Goal: Obtain resource: Obtain resource

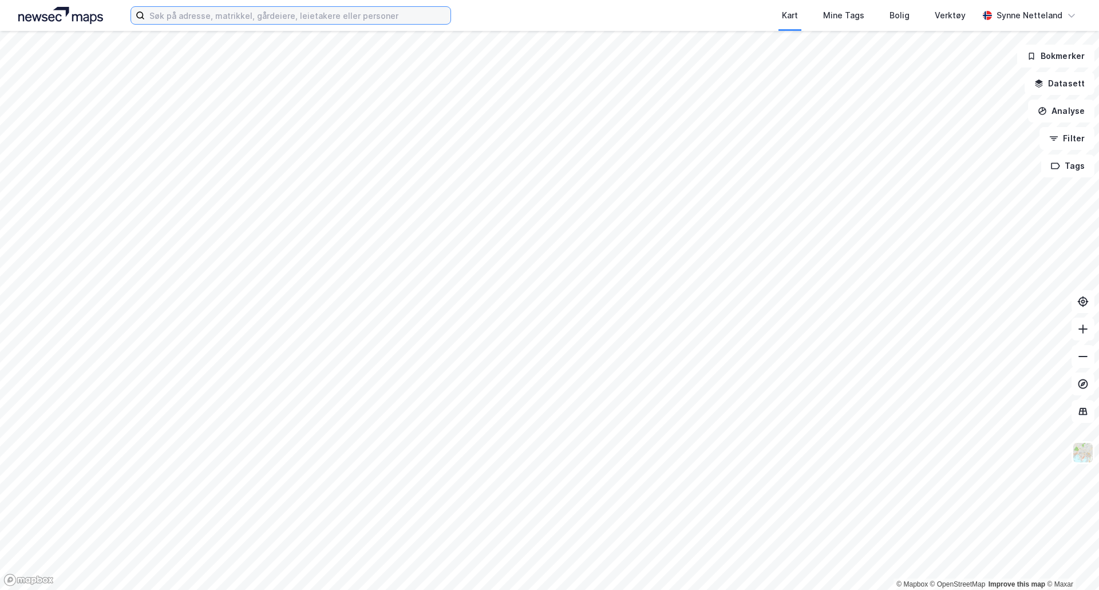
click at [318, 21] on input at bounding box center [298, 15] width 306 height 17
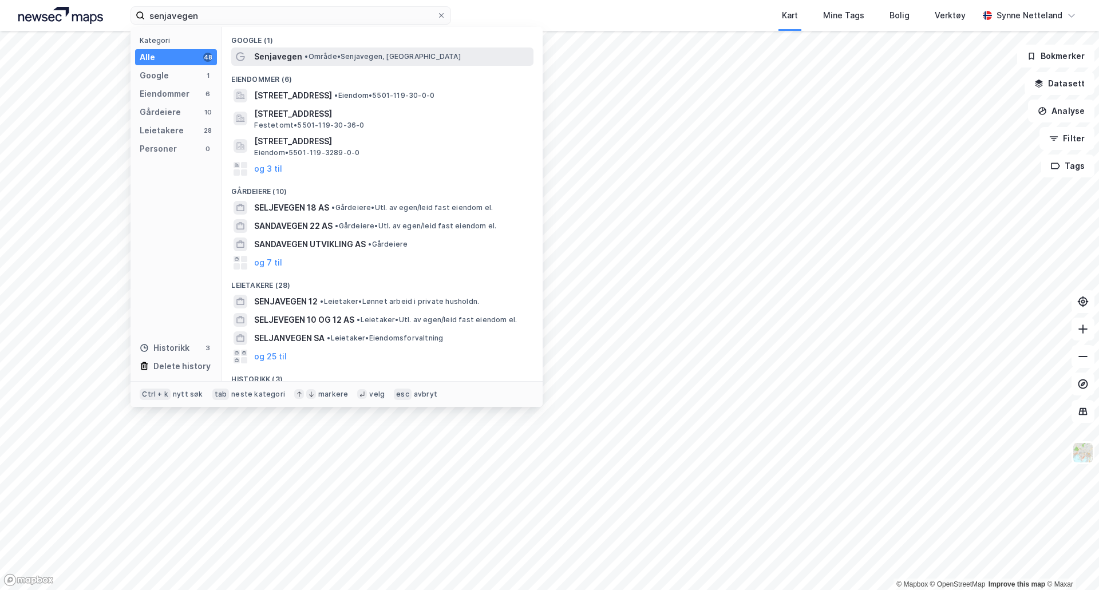
click at [307, 53] on span "•" at bounding box center [305, 56] width 3 height 9
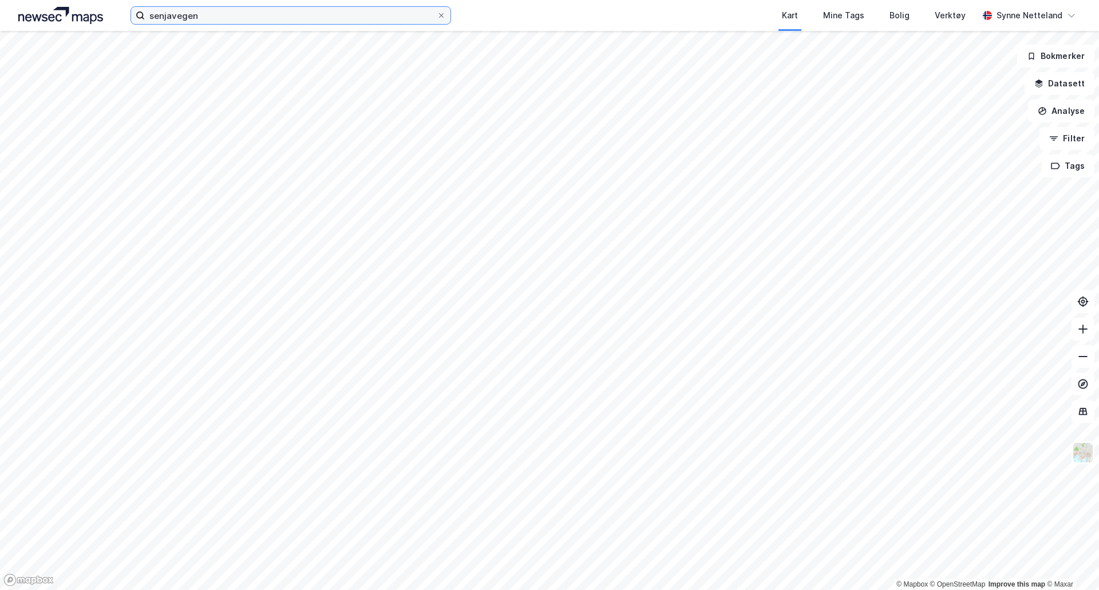
click at [215, 13] on input "senjavegen" at bounding box center [291, 15] width 292 height 17
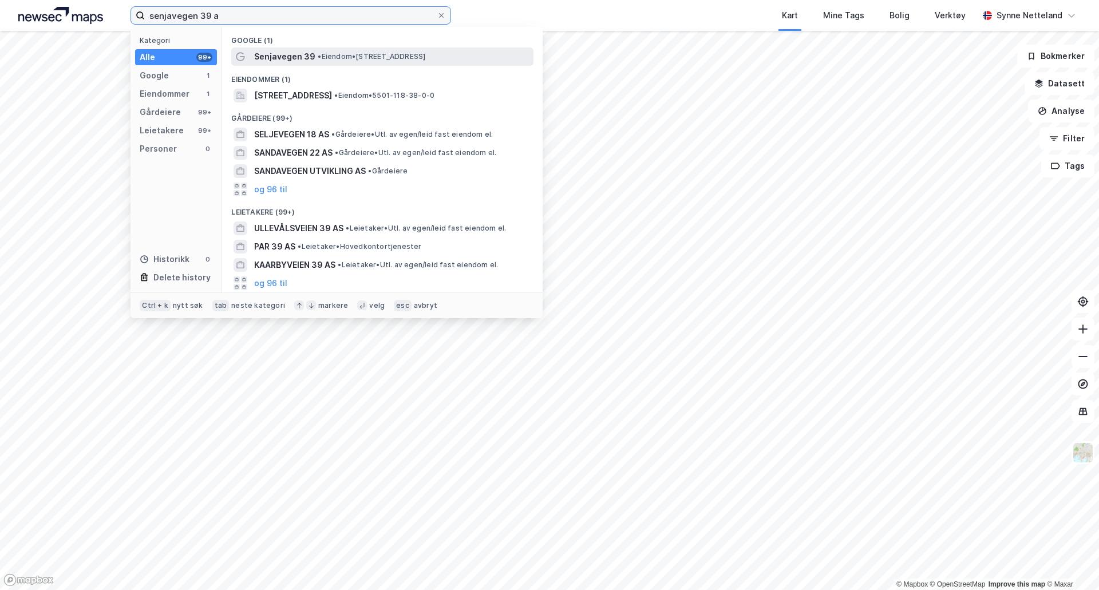
type input "senjavegen 39 a"
click at [322, 56] on span "• Eiendom • [STREET_ADDRESS]" at bounding box center [372, 56] width 108 height 9
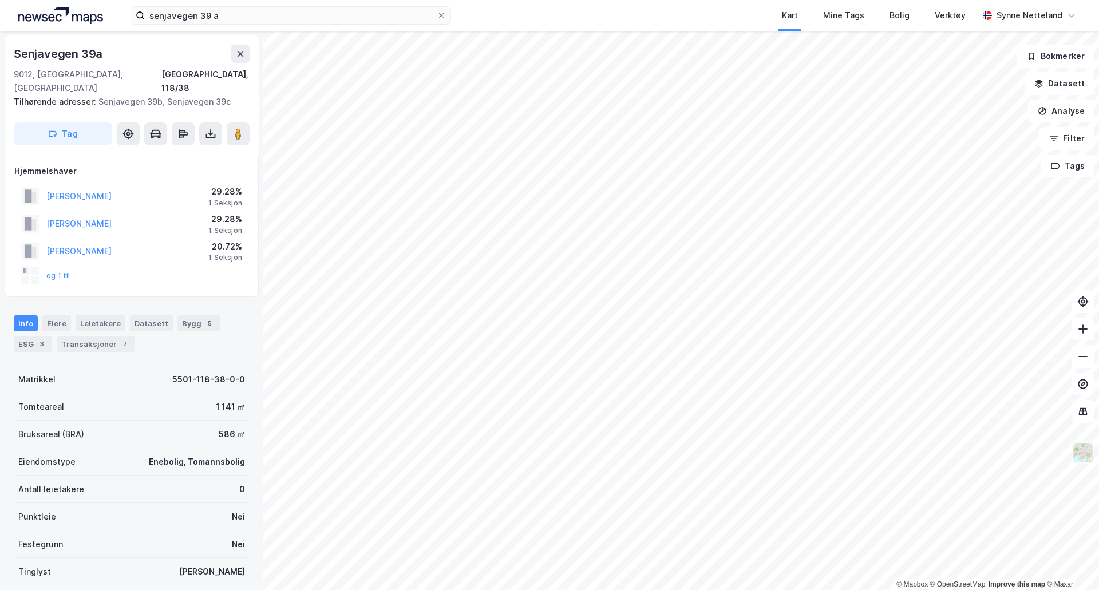
click at [1091, 448] on img at bounding box center [1083, 453] width 22 height 22
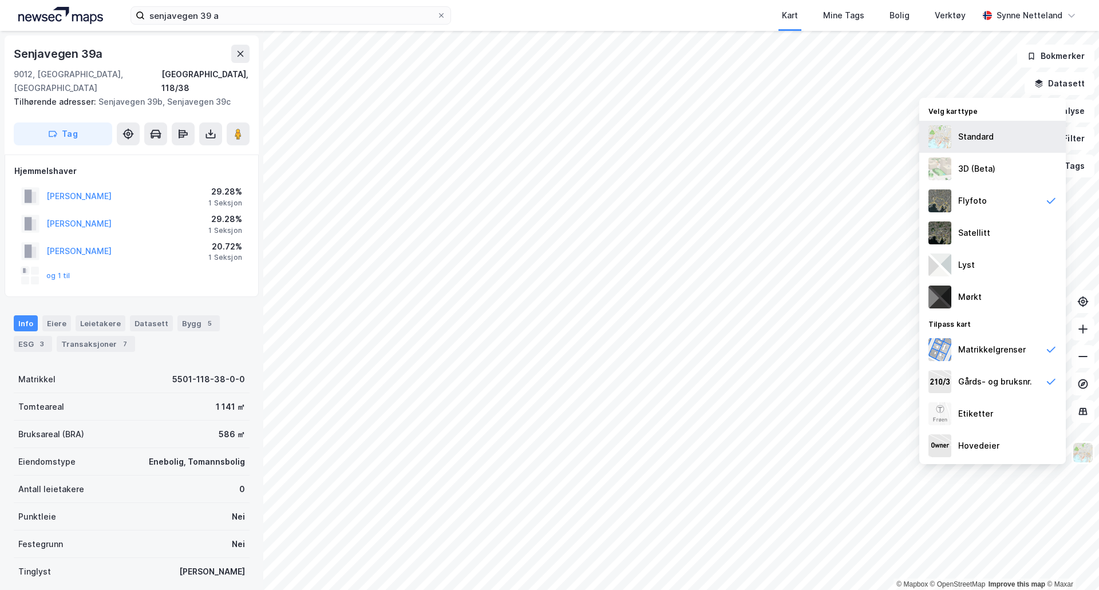
click at [998, 126] on div "Standard" at bounding box center [992, 137] width 147 height 32
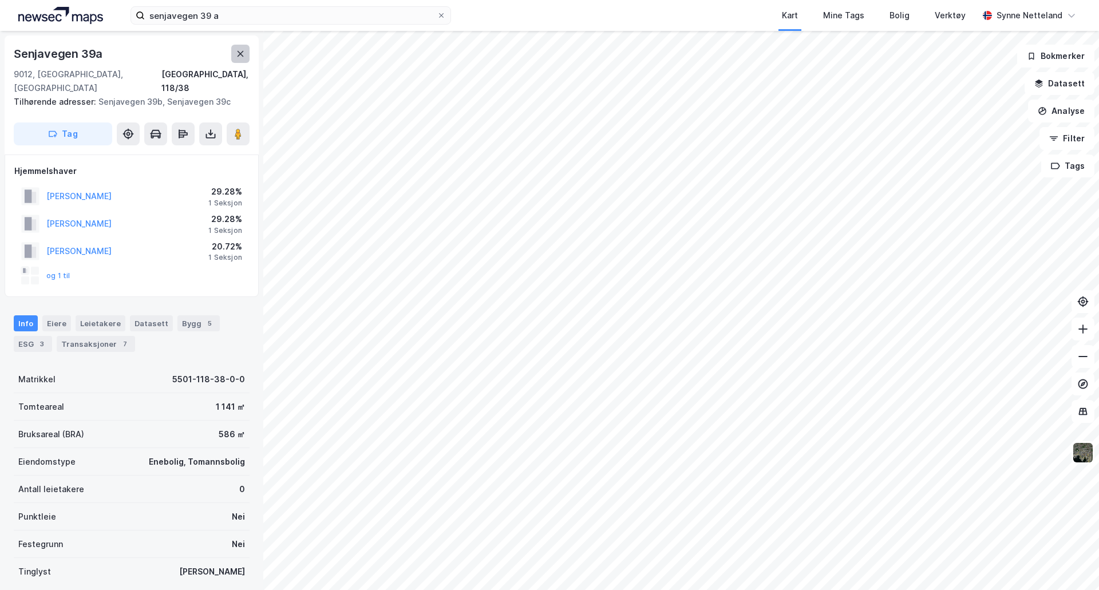
click at [240, 56] on icon at bounding box center [240, 53] width 9 height 9
click at [0, 0] on button "og 1 til" at bounding box center [0, 0] width 0 height 0
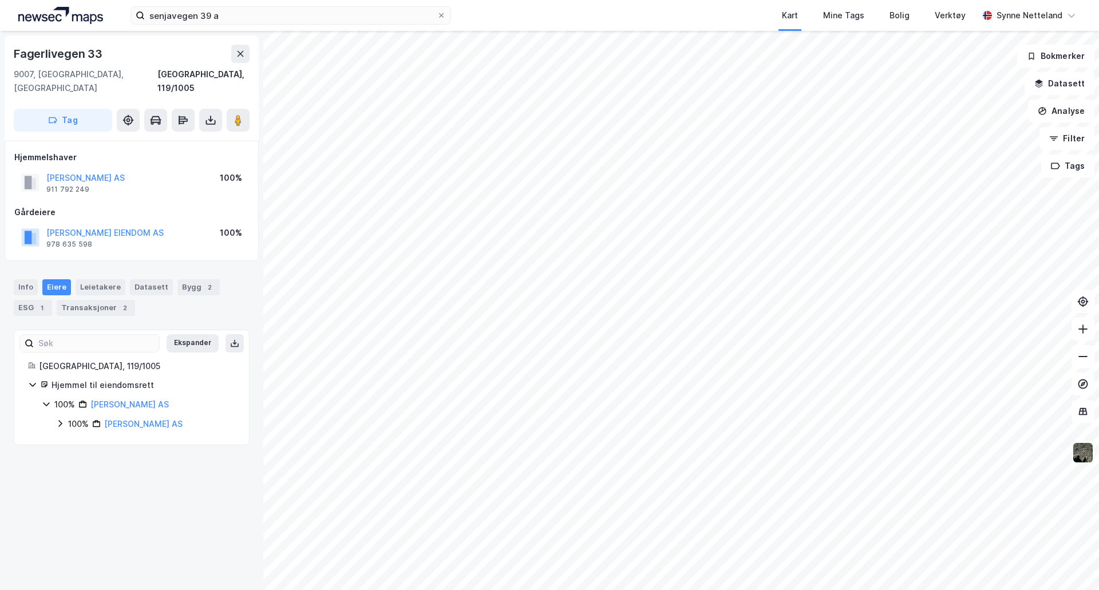
click at [1074, 456] on img at bounding box center [1083, 453] width 22 height 22
click at [1080, 455] on img at bounding box center [1083, 453] width 22 height 22
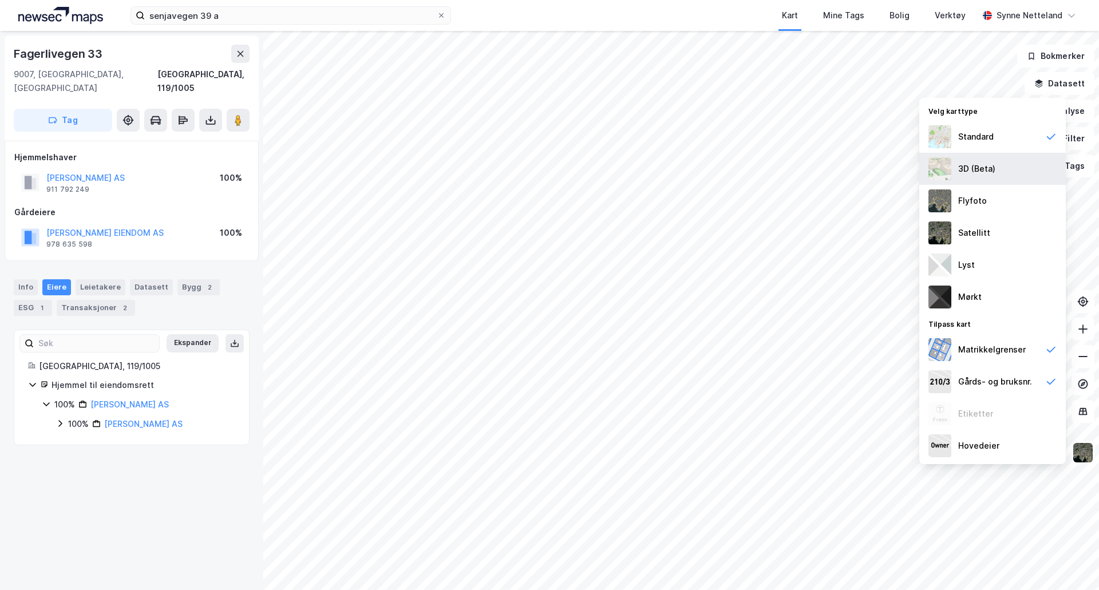
click at [990, 172] on div "3D (Beta)" at bounding box center [976, 169] width 37 height 14
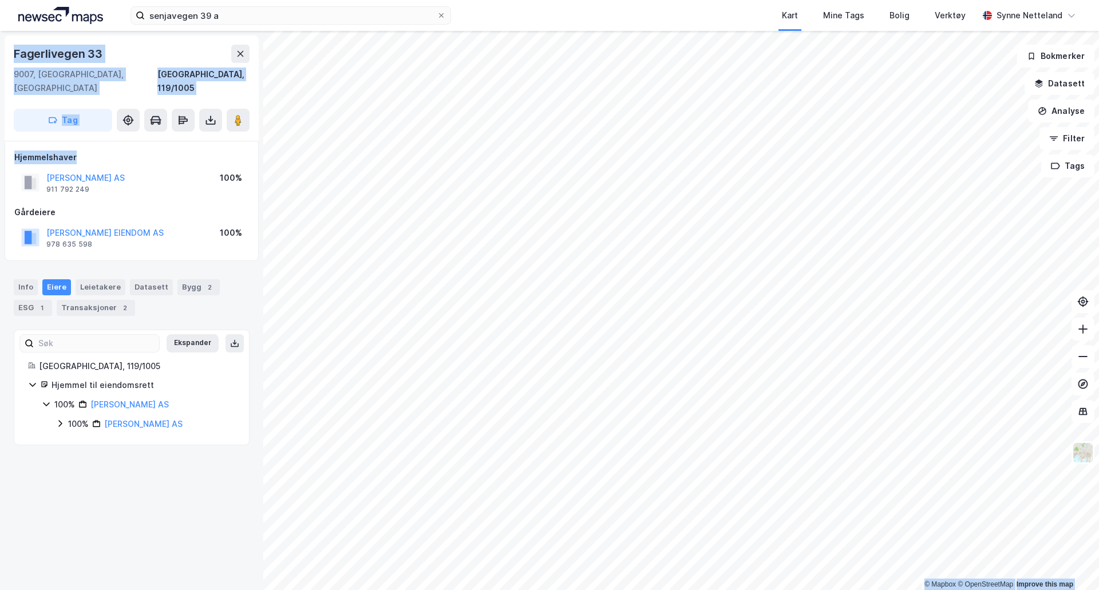
click at [596, 210] on div "© Mapbox © OpenStreetMap Improve this map Fagerlivegen [GEOGRAPHIC_DATA], [GEOG…" at bounding box center [549, 310] width 1099 height 559
click at [1083, 452] on img at bounding box center [1083, 453] width 22 height 22
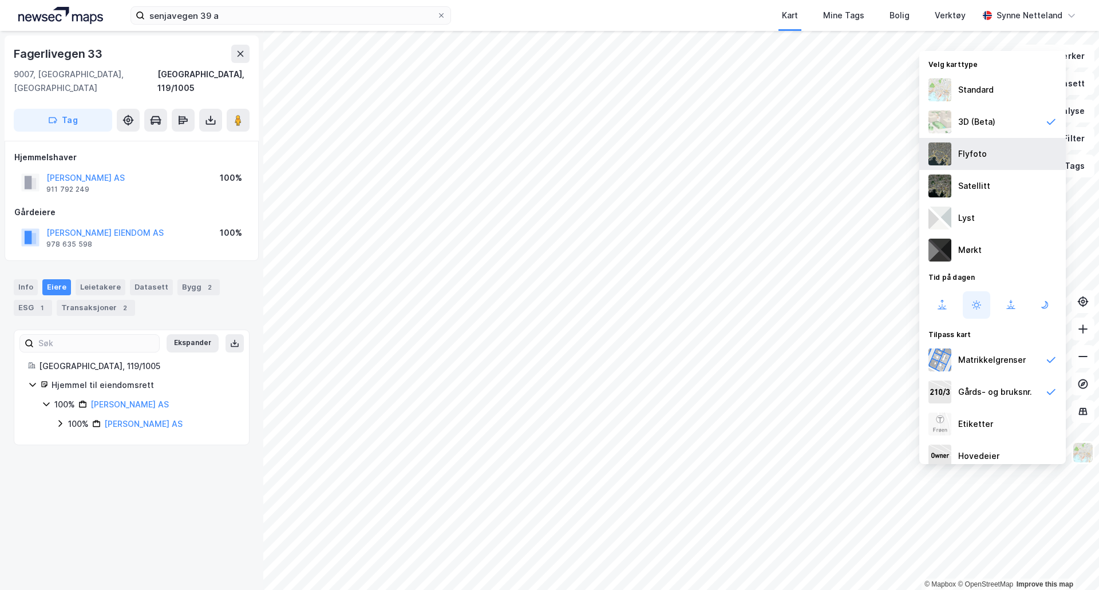
click at [967, 150] on div "Flyfoto" at bounding box center [972, 154] width 29 height 14
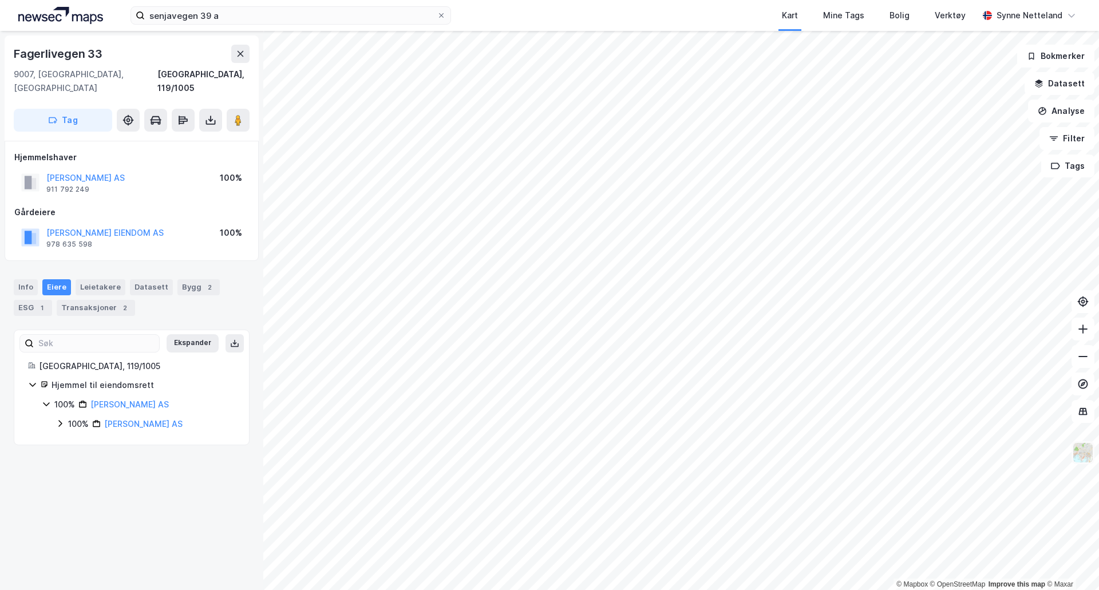
click at [1082, 445] on img at bounding box center [1083, 453] width 22 height 22
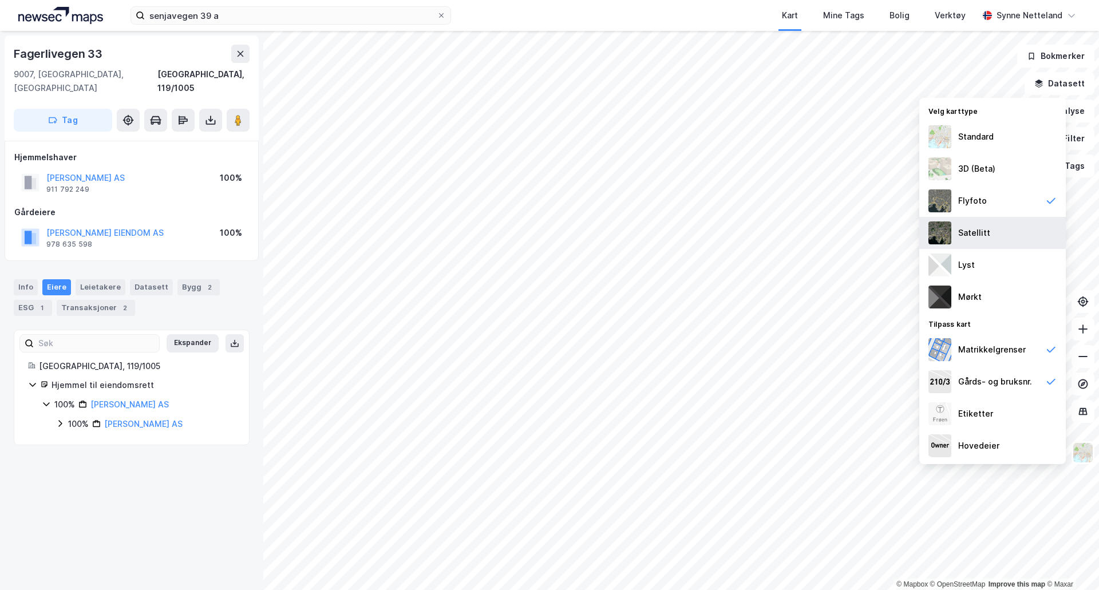
click at [973, 234] on div "Satellitt" at bounding box center [974, 233] width 32 height 14
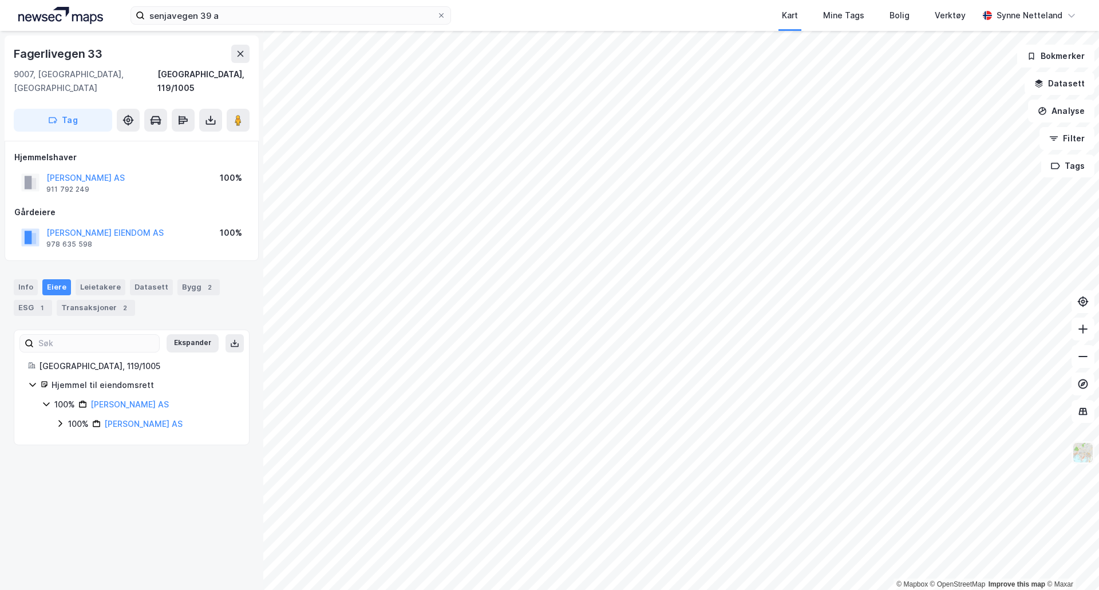
click at [1077, 456] on img at bounding box center [1083, 453] width 22 height 22
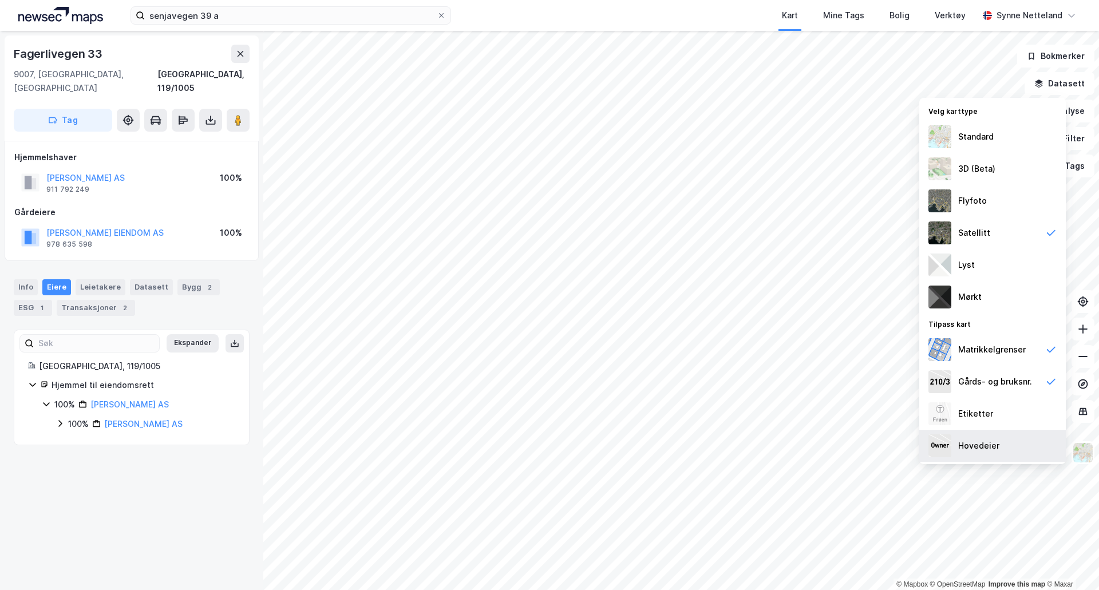
click at [1005, 440] on div "Hovedeier" at bounding box center [992, 446] width 147 height 32
click at [988, 128] on div "Standard" at bounding box center [992, 137] width 147 height 32
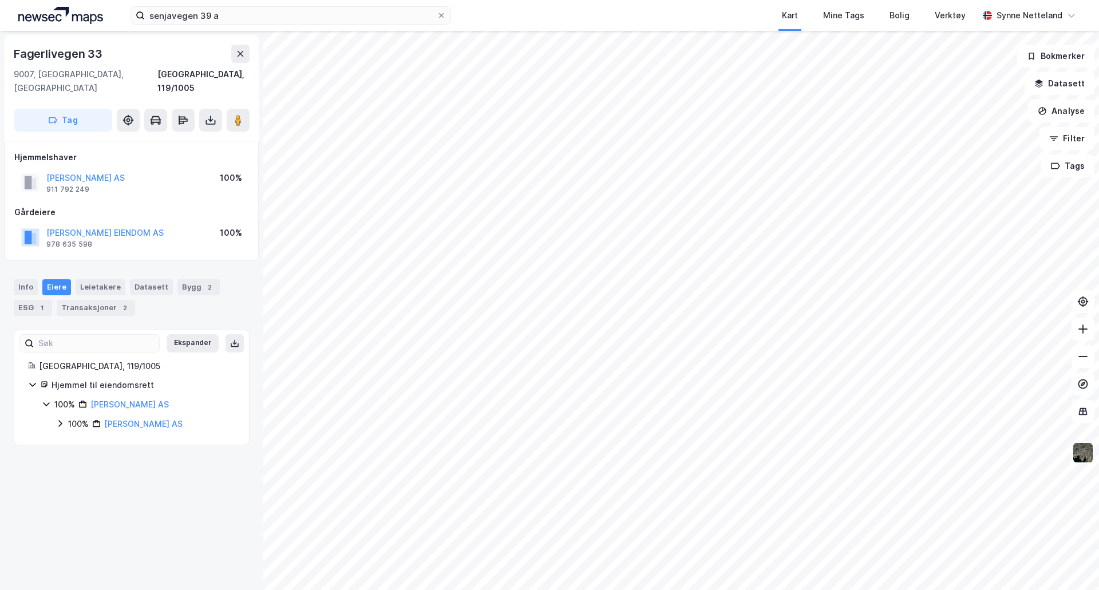
click at [1075, 463] on img at bounding box center [1083, 453] width 22 height 22
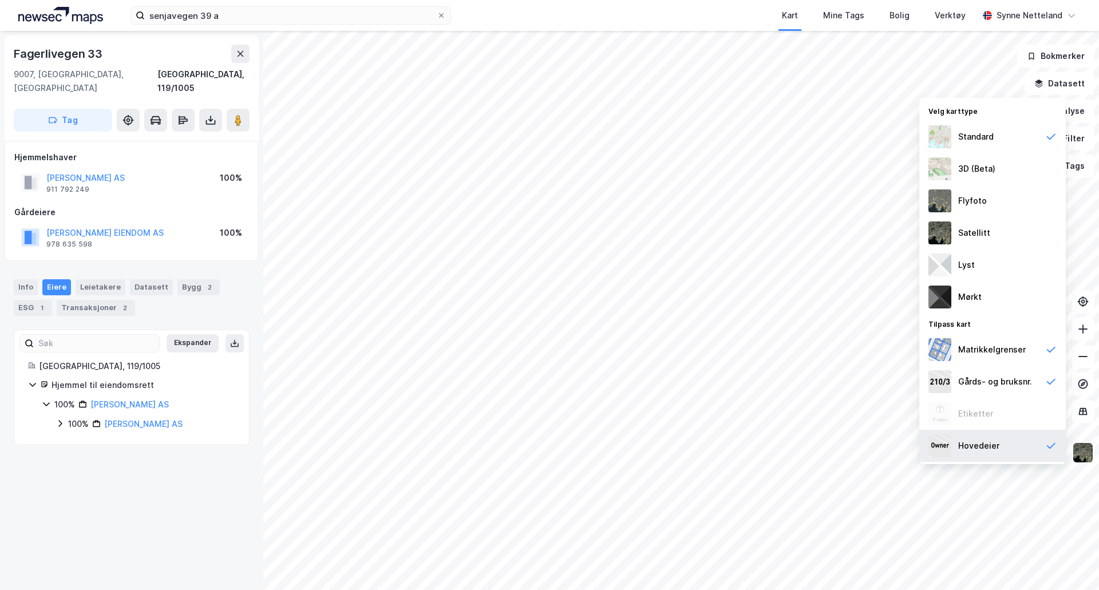
click at [1041, 454] on div "Hovedeier" at bounding box center [992, 446] width 147 height 32
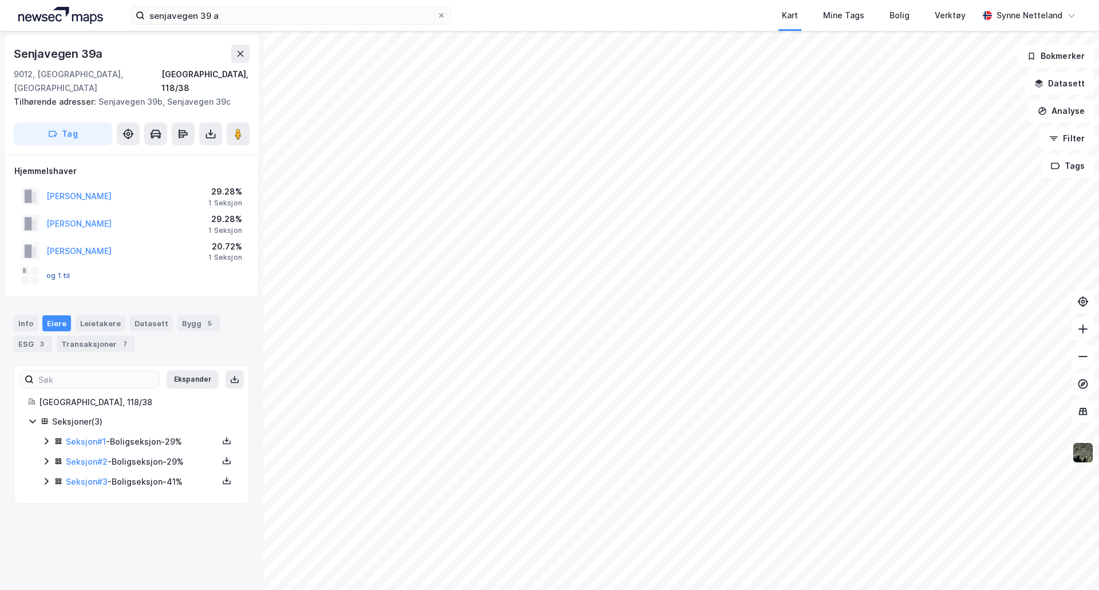
click at [0, 0] on button "og 1 til" at bounding box center [0, 0] width 0 height 0
click at [221, 212] on div "29.28%" at bounding box center [225, 219] width 34 height 14
click at [0, 0] on button "[PERSON_NAME]" at bounding box center [0, 0] width 0 height 0
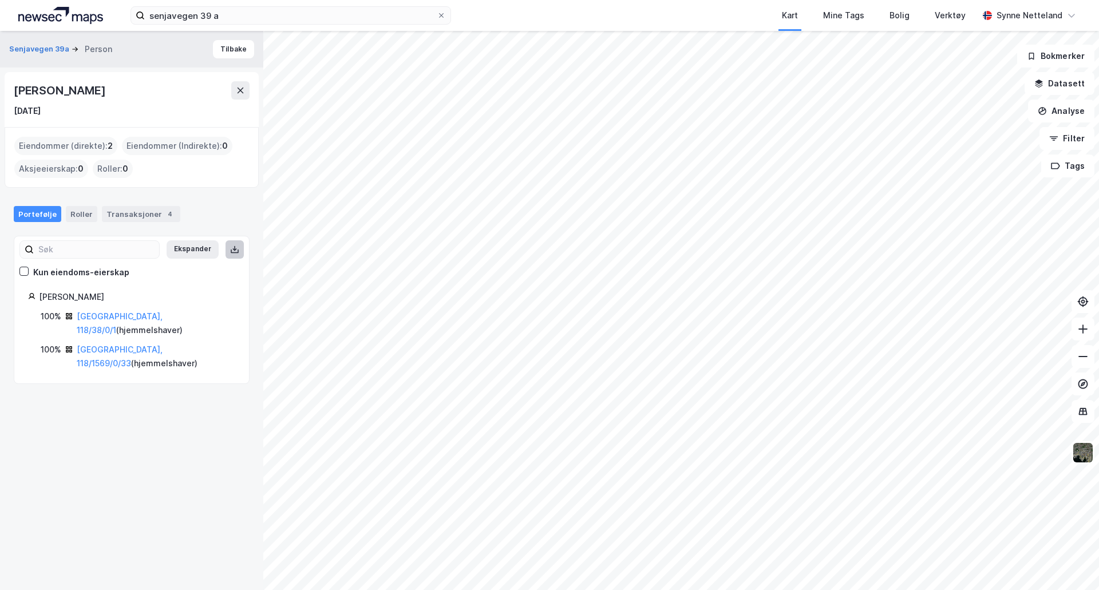
click at [234, 249] on icon at bounding box center [234, 248] width 1 height 5
click at [242, 92] on icon at bounding box center [241, 91] width 6 height 6
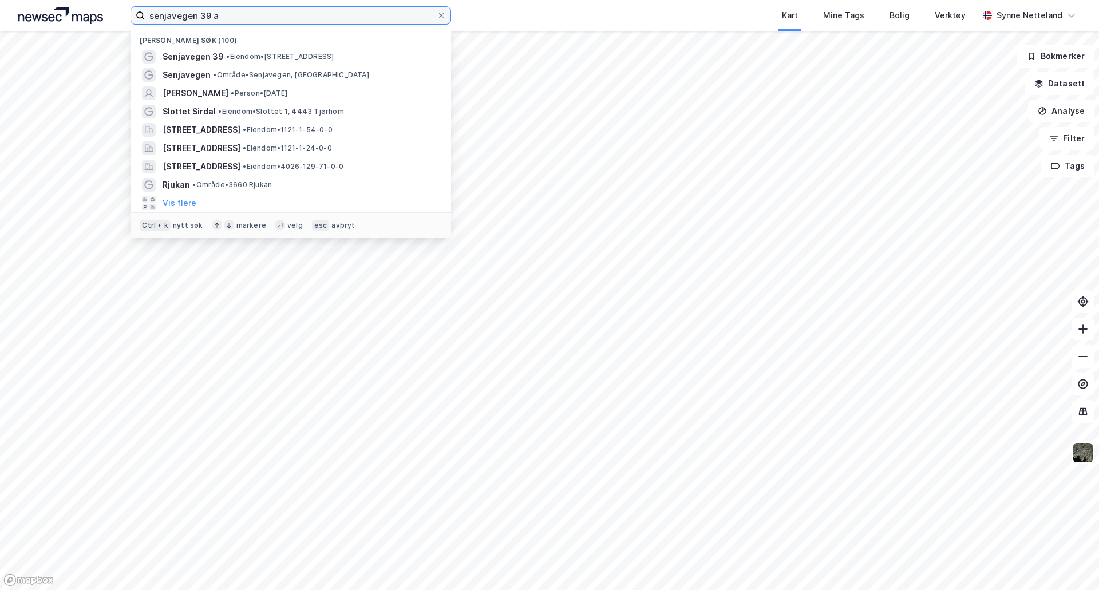
click at [278, 23] on input "senjavegen 39 a" at bounding box center [291, 15] width 292 height 17
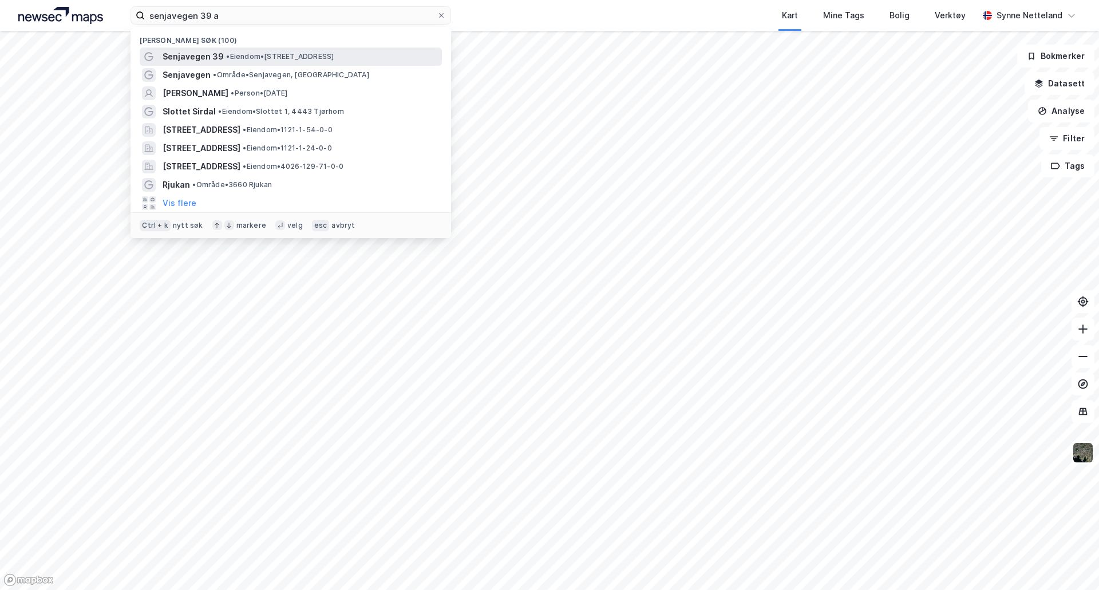
click at [204, 62] on span "Senjavegen 39" at bounding box center [193, 57] width 61 height 14
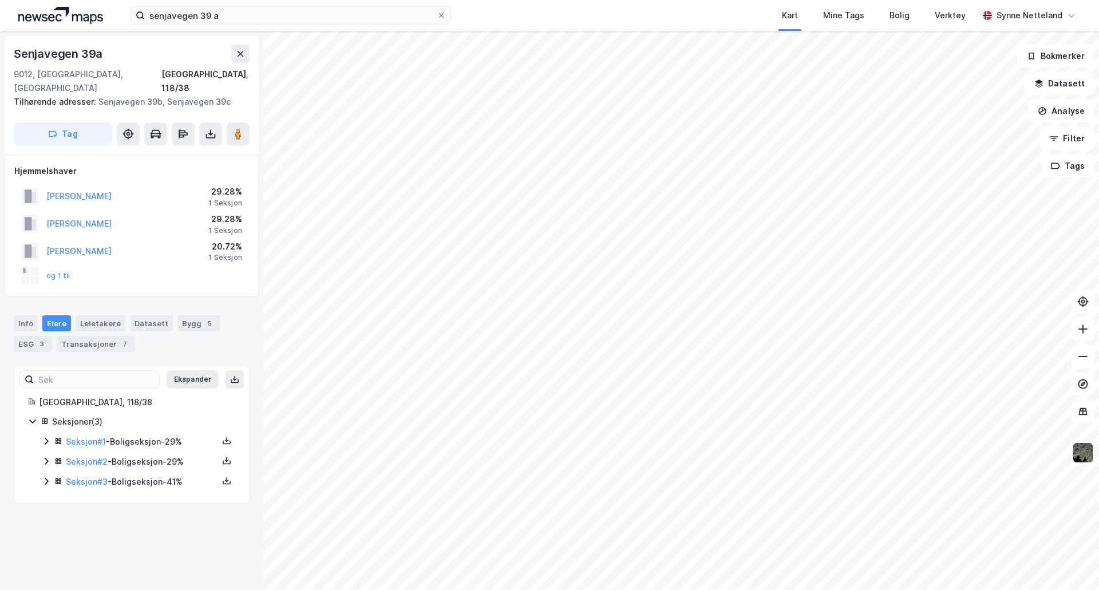
click at [93, 189] on div "[PERSON_NAME]" at bounding box center [78, 196] width 65 height 14
click at [0, 0] on button "[PERSON_NAME]" at bounding box center [0, 0] width 0 height 0
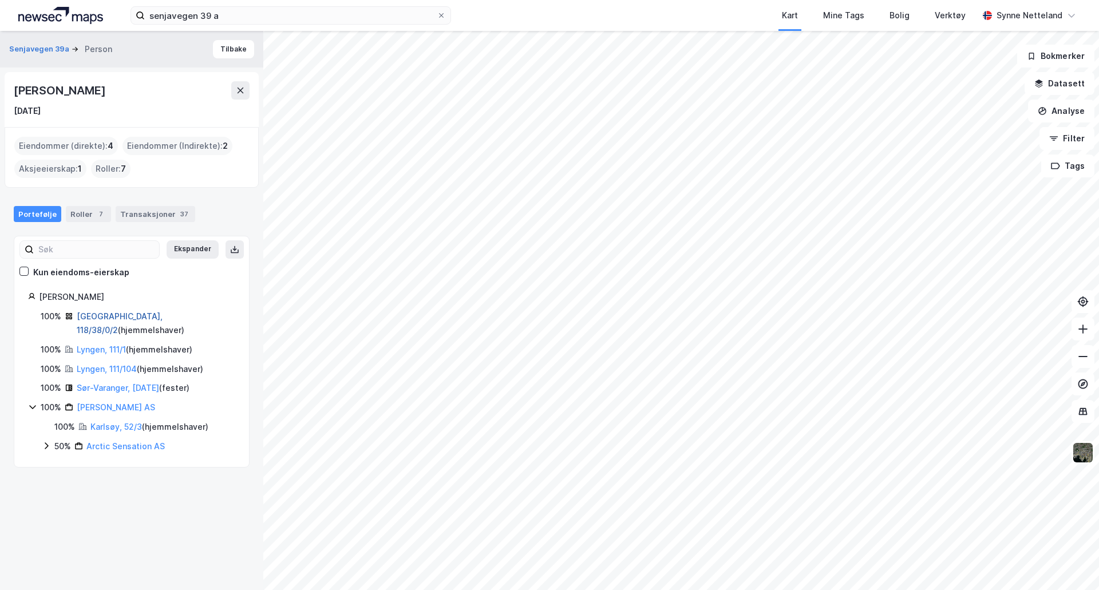
click at [85, 314] on link "[GEOGRAPHIC_DATA], 118/38/0/2" at bounding box center [120, 322] width 86 height 23
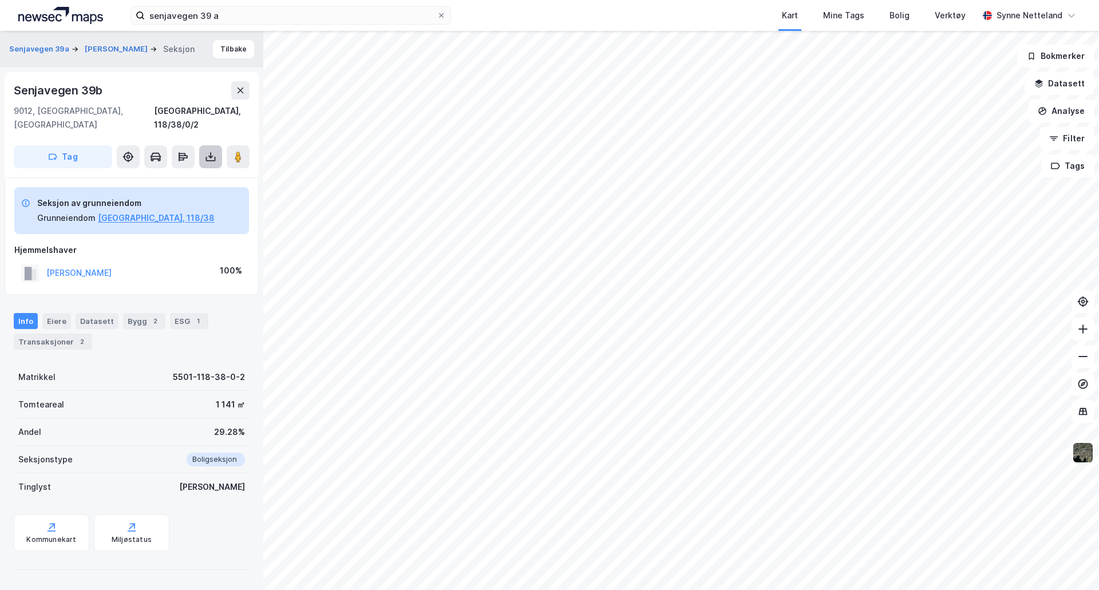
click at [211, 157] on icon at bounding box center [211, 159] width 10 height 5
click at [205, 171] on div "Last ned grunnbok" at bounding box center [161, 180] width 122 height 18
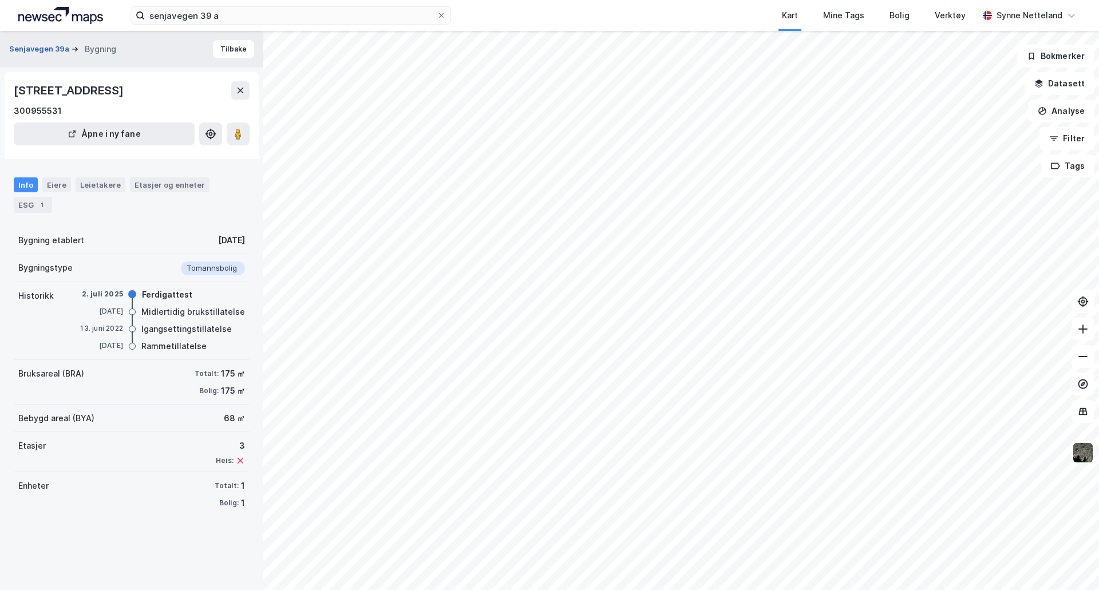
click at [41, 54] on button "Senjavegen 39a" at bounding box center [40, 48] width 62 height 11
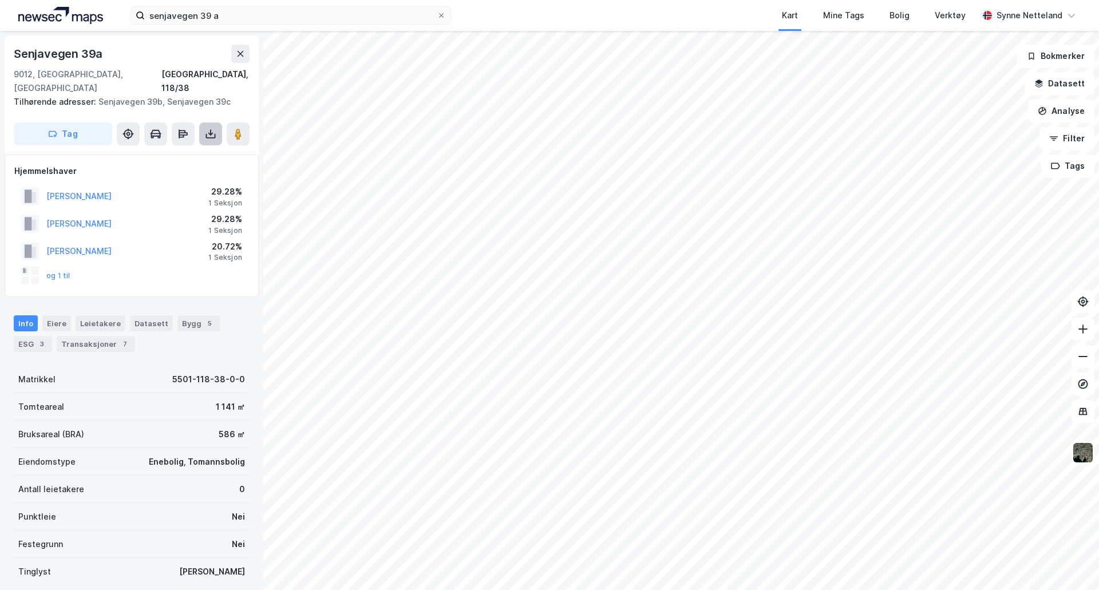
click at [209, 132] on icon at bounding box center [210, 133] width 5 height 3
click at [0, 0] on button "og 1 til" at bounding box center [0, 0] width 0 height 0
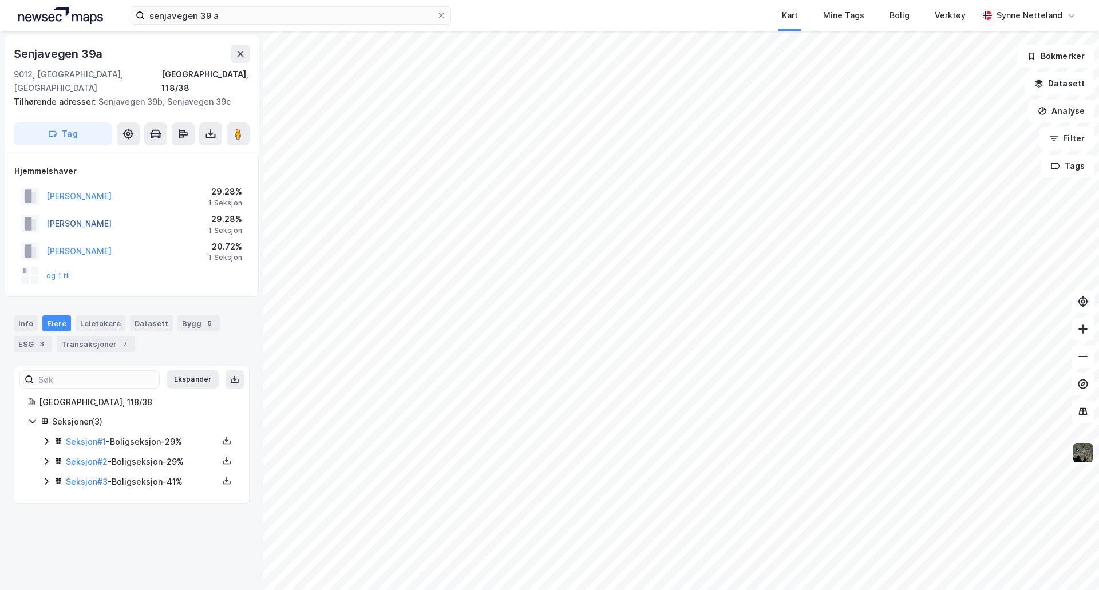
click at [0, 0] on button "[PERSON_NAME]" at bounding box center [0, 0] width 0 height 0
click at [47, 438] on icon at bounding box center [46, 441] width 3 height 7
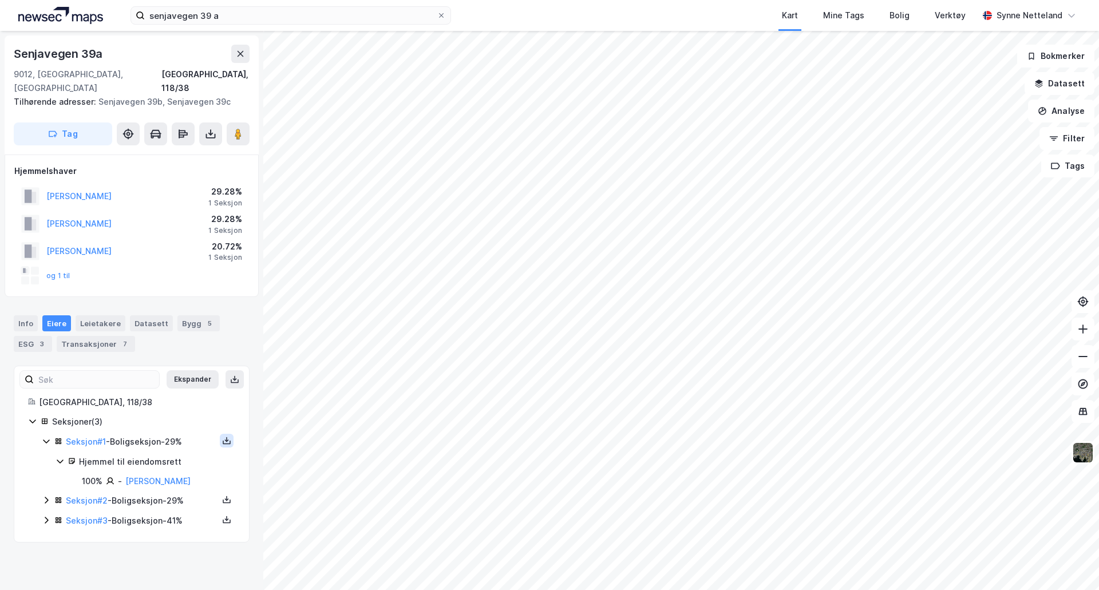
click at [220, 434] on button at bounding box center [227, 441] width 14 height 14
click at [155, 399] on div "Grunnbok" at bounding box center [157, 406] width 38 height 14
